Goal: Check status: Check status

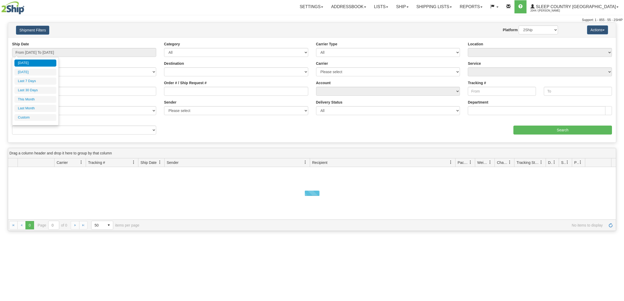
click at [53, 92] on li "Last 30 Days" at bounding box center [35, 90] width 42 height 7
type input "From [DATE] To [DATE]"
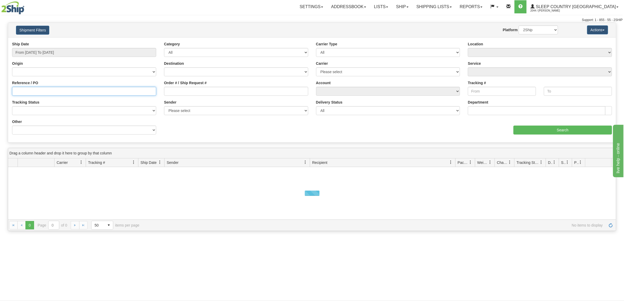
click at [54, 92] on input "Reference / PO" at bounding box center [84, 91] width 144 height 9
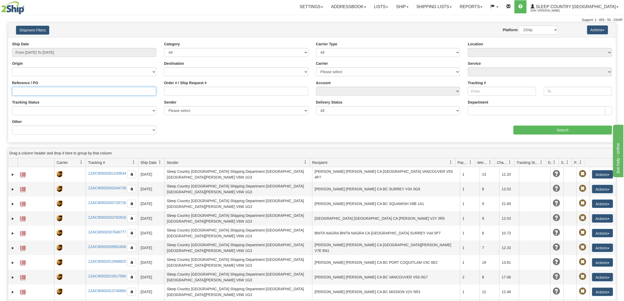
paste input "1060868"
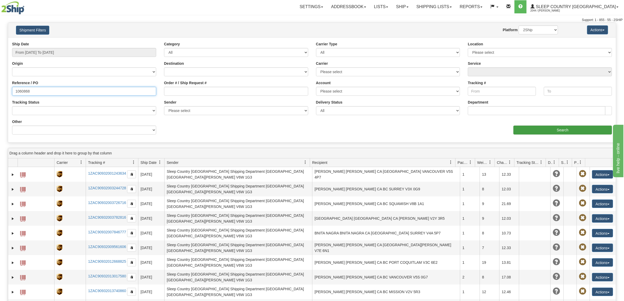
type input "1060868"
click at [534, 129] on input "Search" at bounding box center [562, 129] width 99 height 9
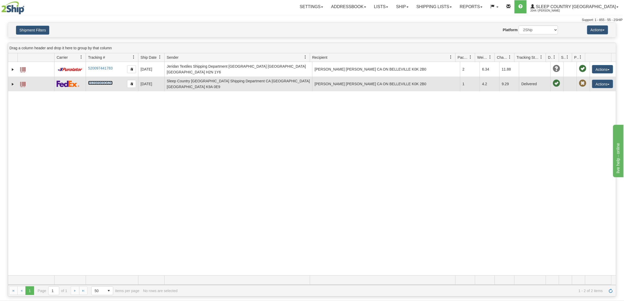
click at [105, 81] on link "393989690639" at bounding box center [100, 83] width 24 height 4
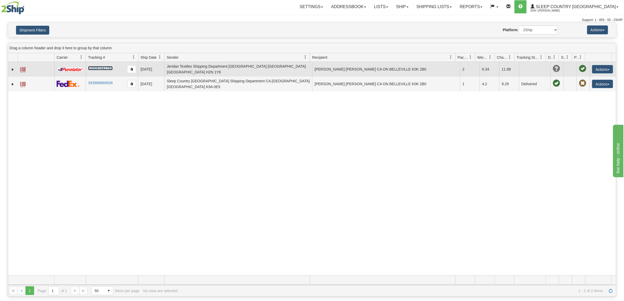
click at [101, 66] on link "520097441783" at bounding box center [100, 68] width 24 height 4
